Goal: Task Accomplishment & Management: Manage account settings

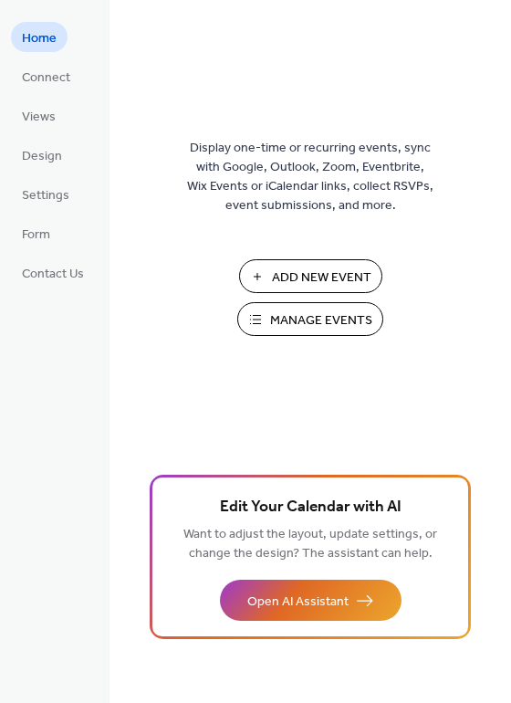
click at [291, 326] on span "Manage Events" at bounding box center [321, 320] width 102 height 19
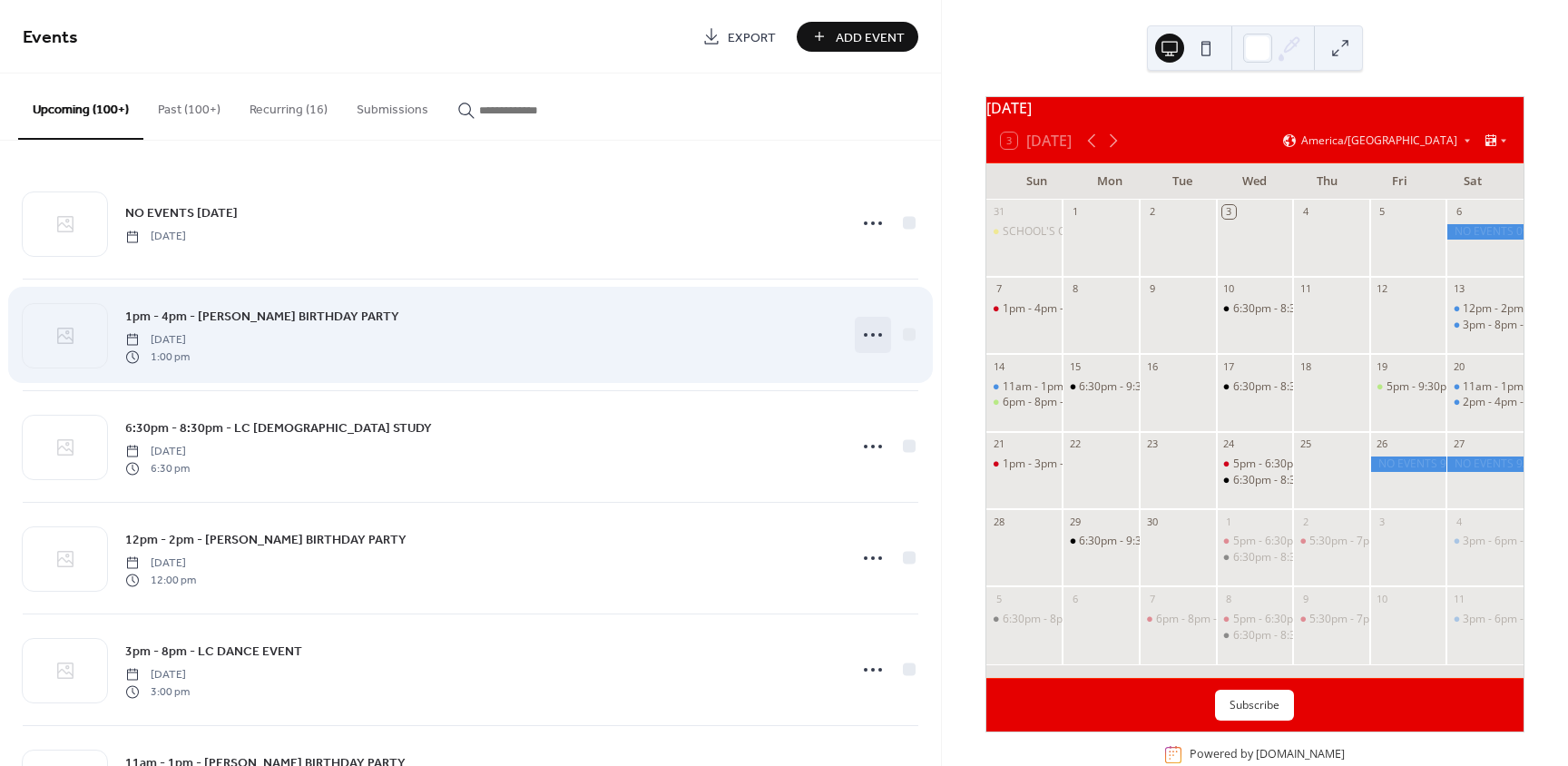
click at [859, 329] on icon at bounding box center [872, 334] width 29 height 29
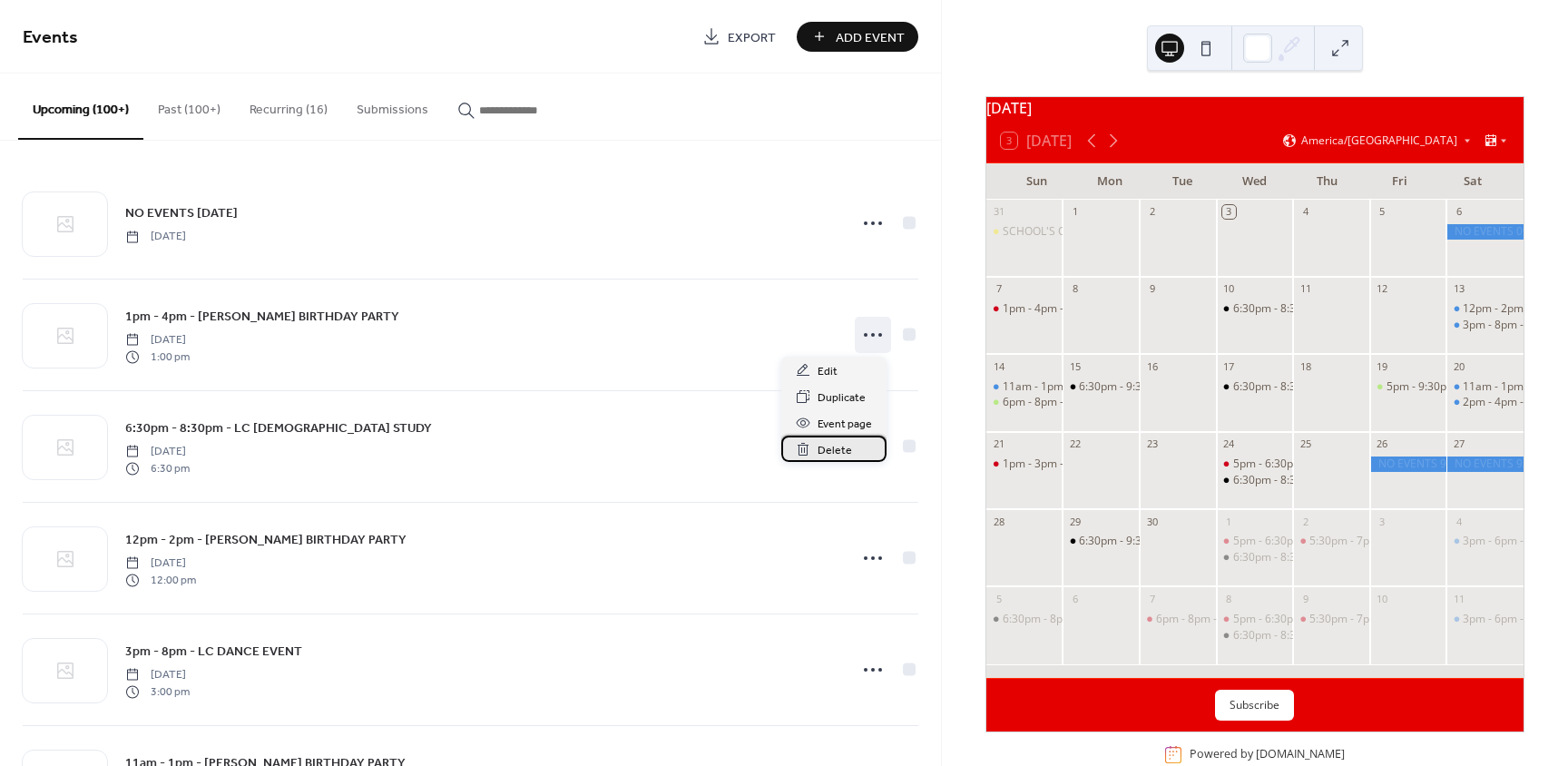
click at [830, 445] on span "Delete" at bounding box center [835, 450] width 35 height 19
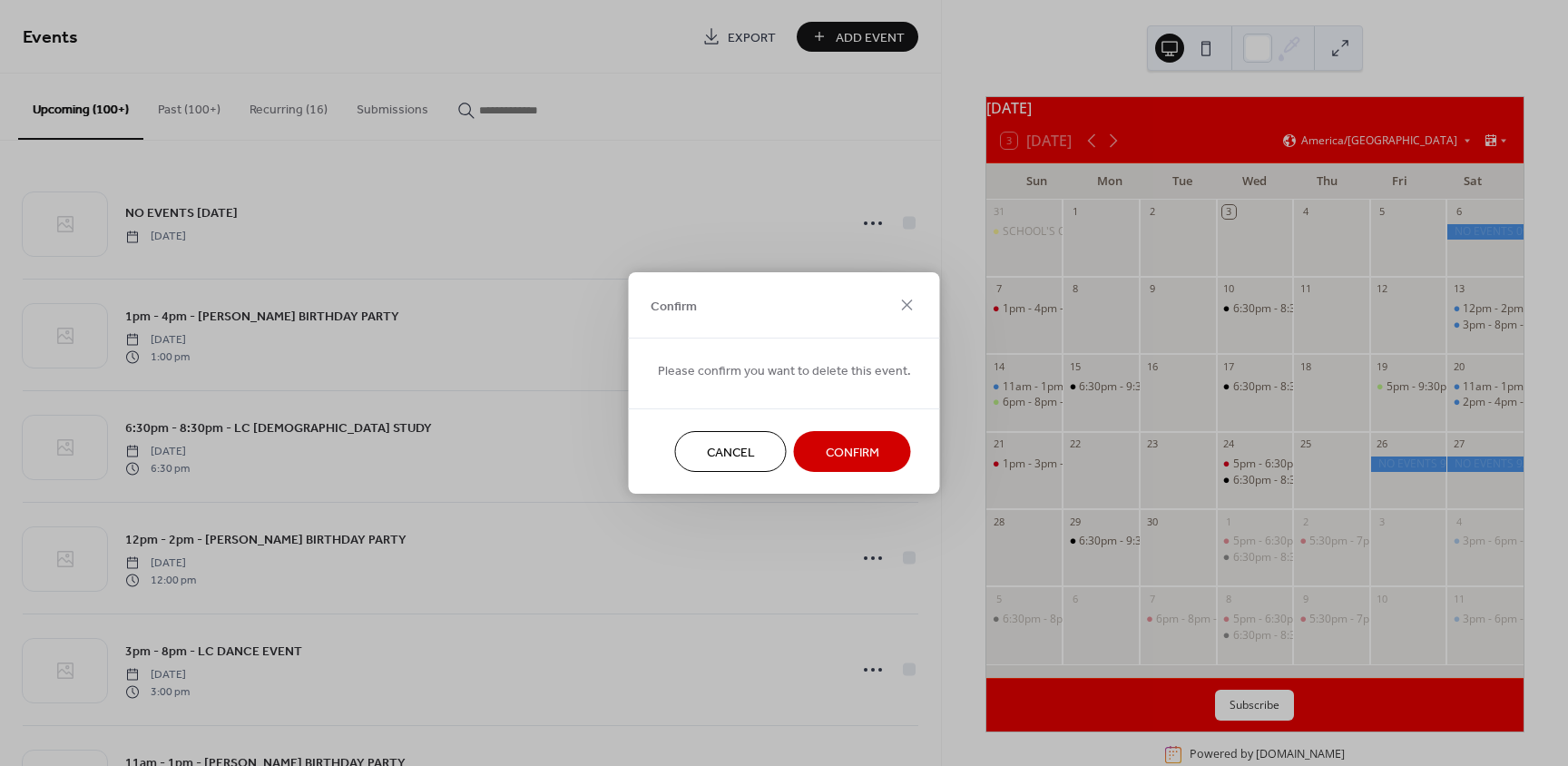
click at [843, 437] on button "Confirm" at bounding box center [853, 451] width 117 height 41
